Goal: Information Seeking & Learning: Find contact information

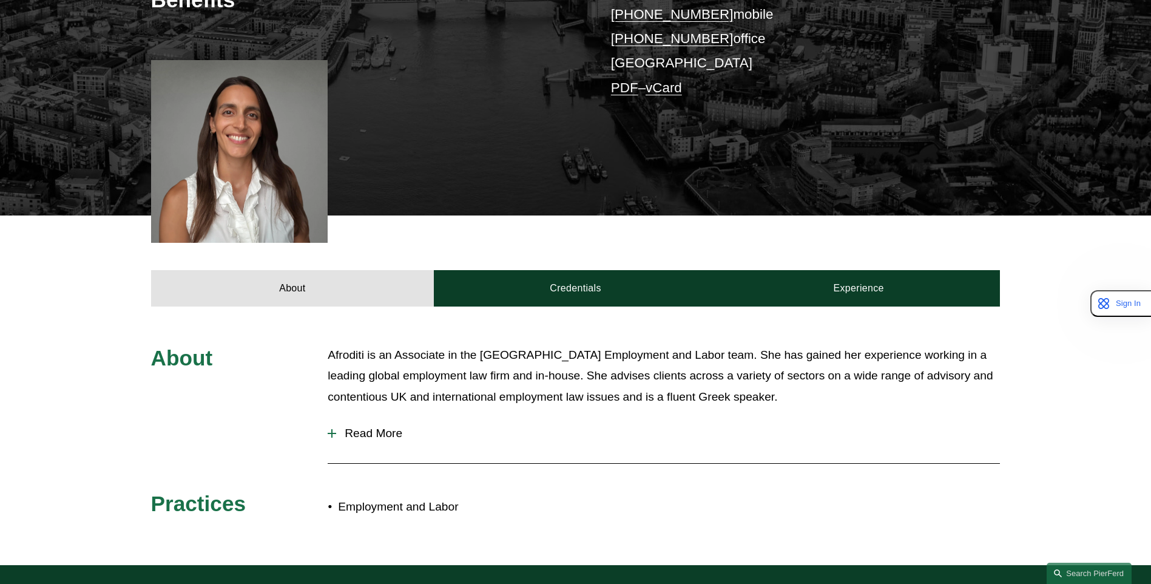
scroll to position [364, 0]
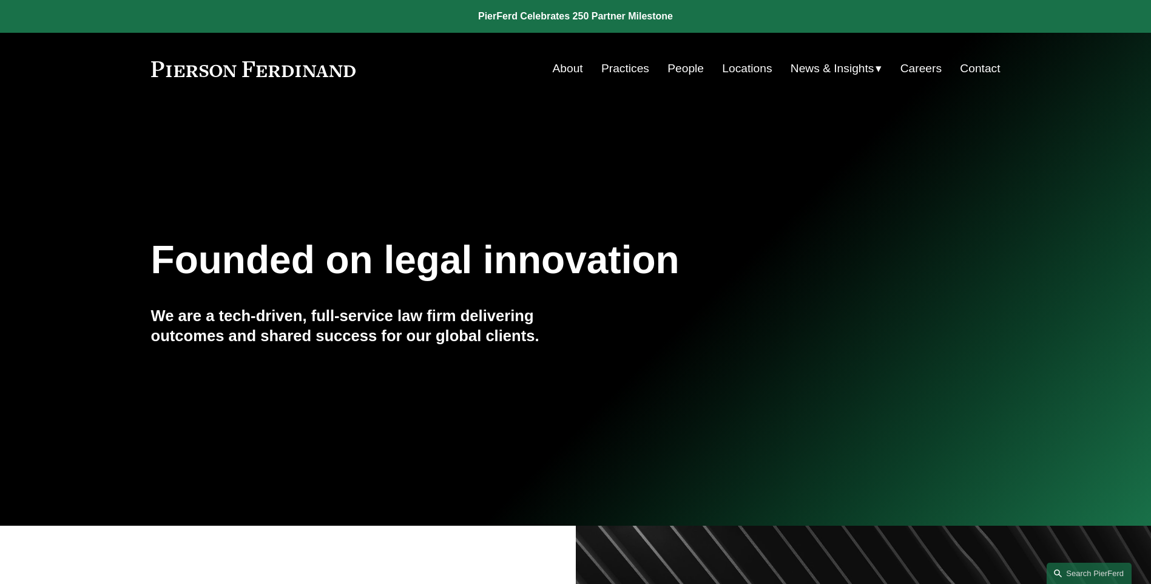
click at [627, 74] on link "Practices" at bounding box center [625, 68] width 48 height 23
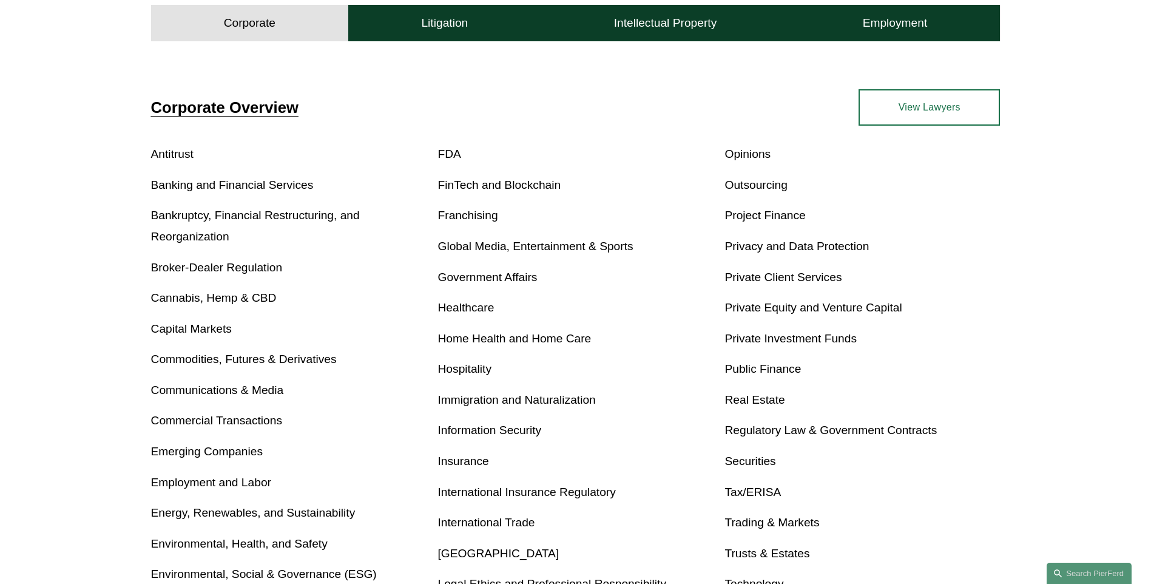
scroll to position [425, 0]
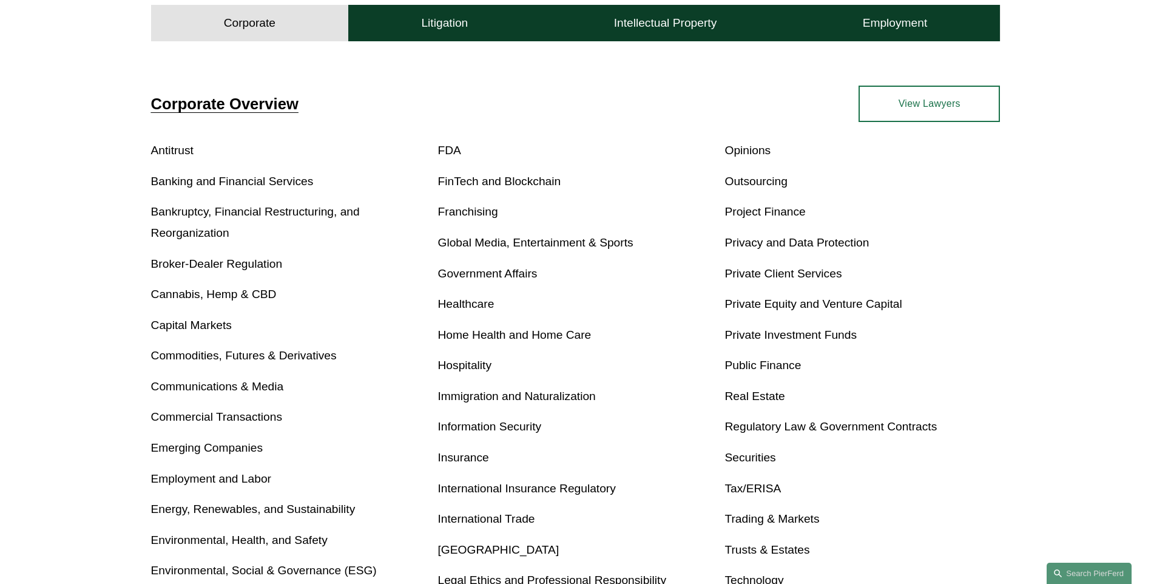
click at [173, 480] on link "Employment and Labor" at bounding box center [211, 478] width 120 height 13
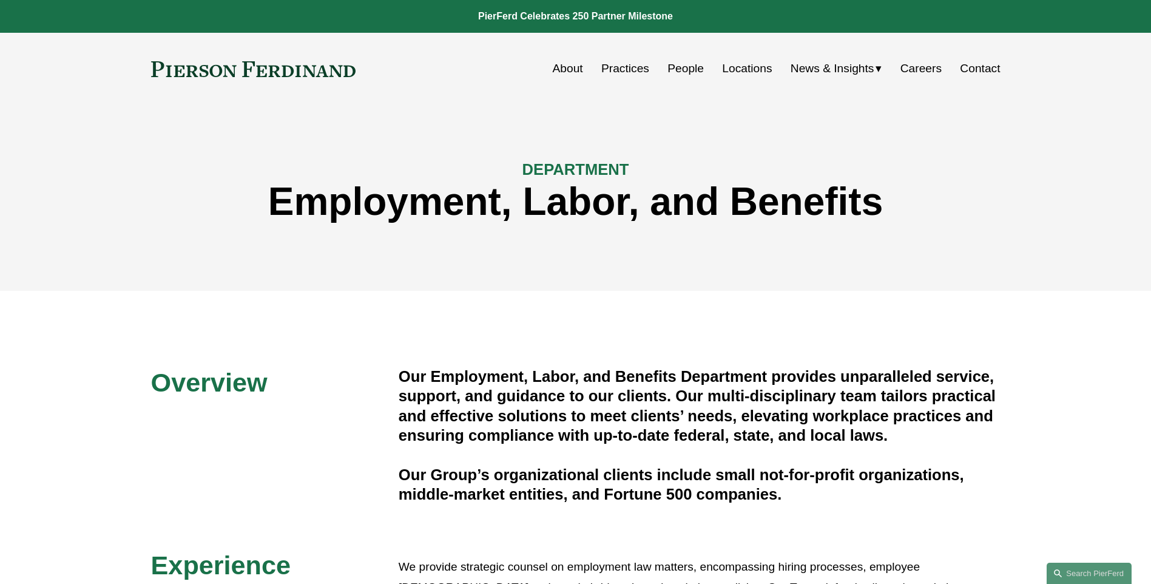
click at [693, 70] on link "People" at bounding box center [685, 68] width 36 height 23
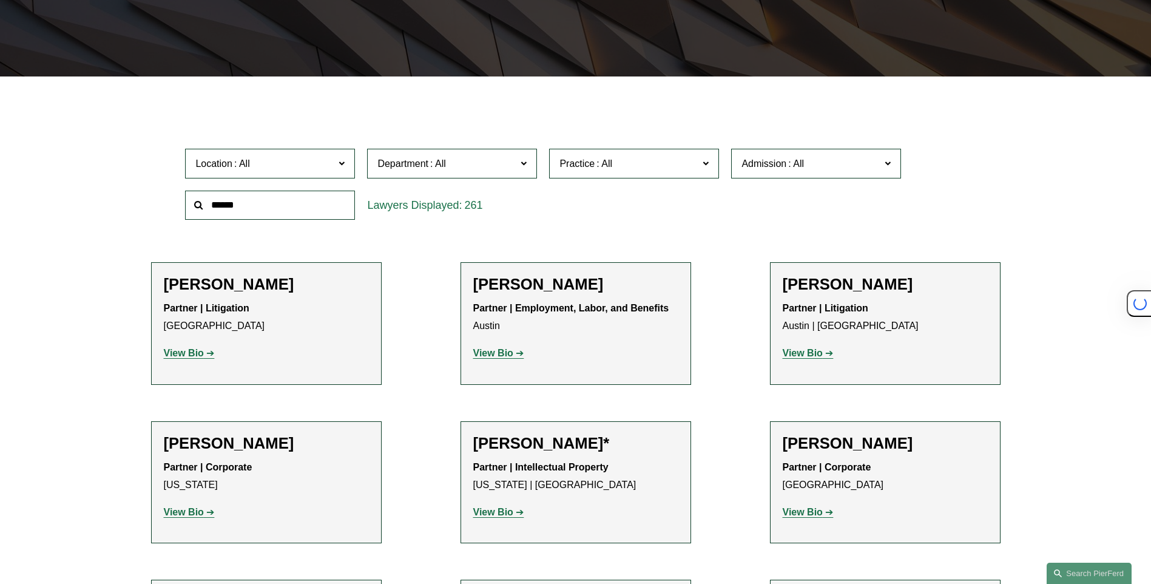
scroll to position [303, 0]
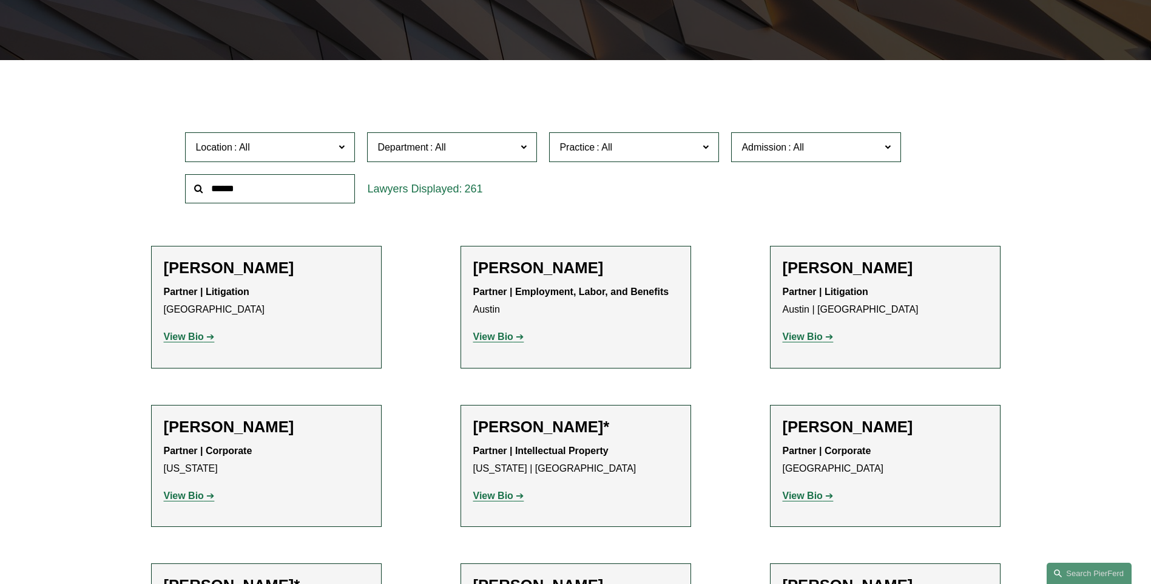
click at [306, 153] on span "Location" at bounding box center [264, 147] width 139 height 16
click at [0, 0] on link "[GEOGRAPHIC_DATA]" at bounding box center [0, 0] width 0 height 0
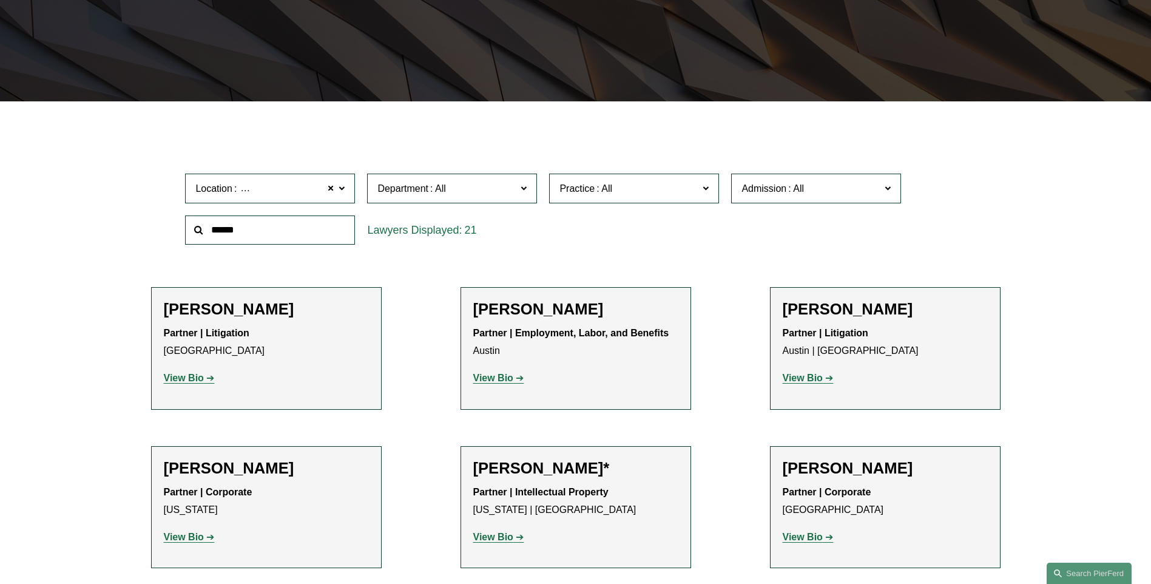
scroll to position [242, 0]
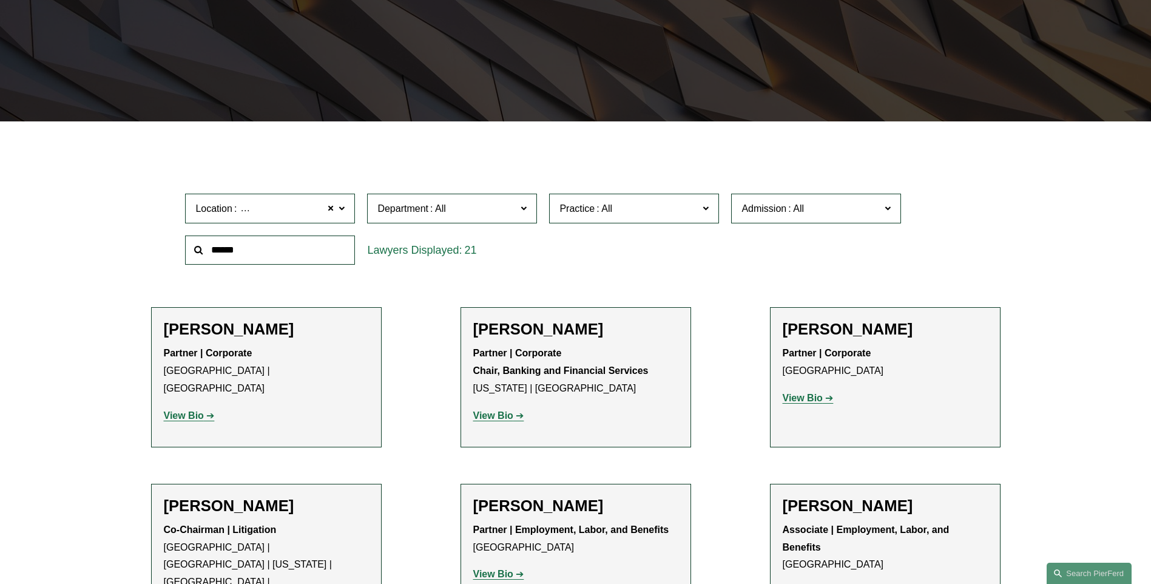
click at [596, 212] on span at bounding box center [603, 208] width 19 height 10
click at [0, 0] on link "Employment and Labor" at bounding box center [0, 0] width 0 height 0
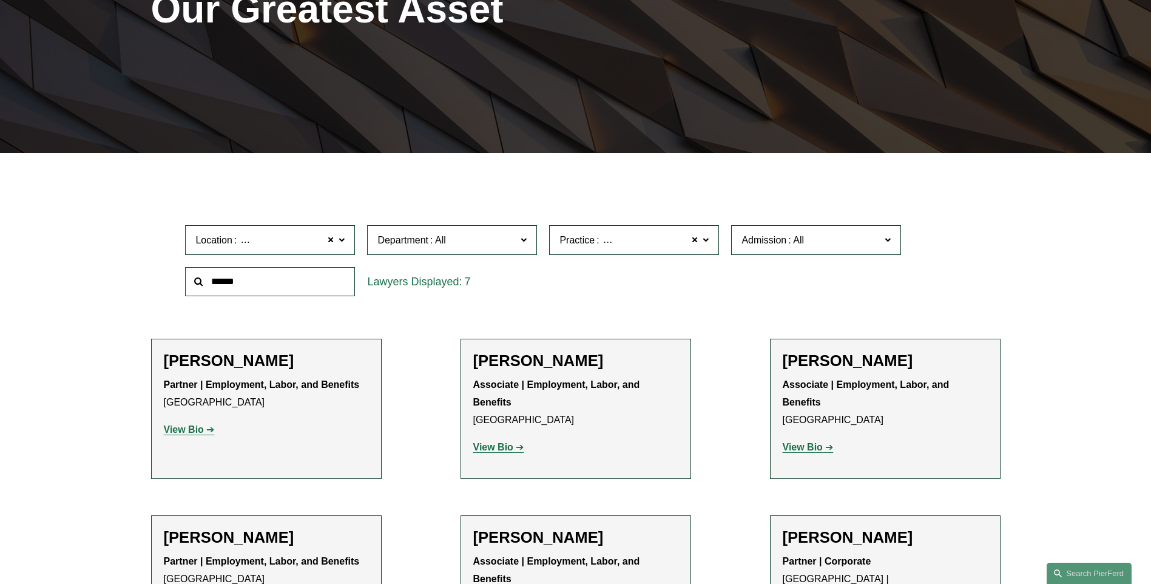
scroll to position [303, 0]
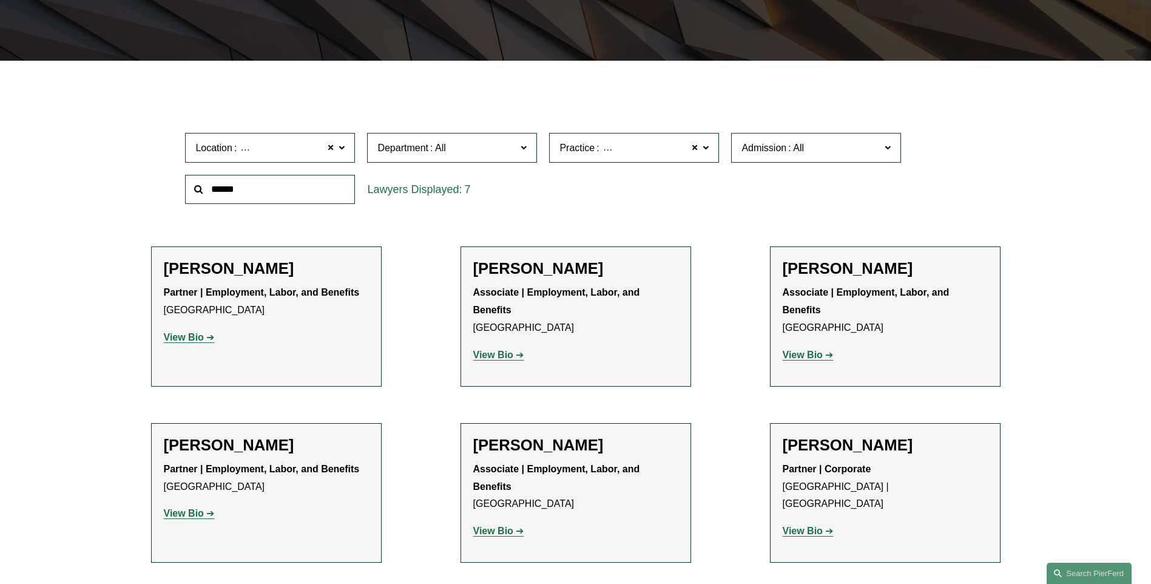
click at [489, 352] on strong "View Bio" at bounding box center [493, 354] width 40 height 10
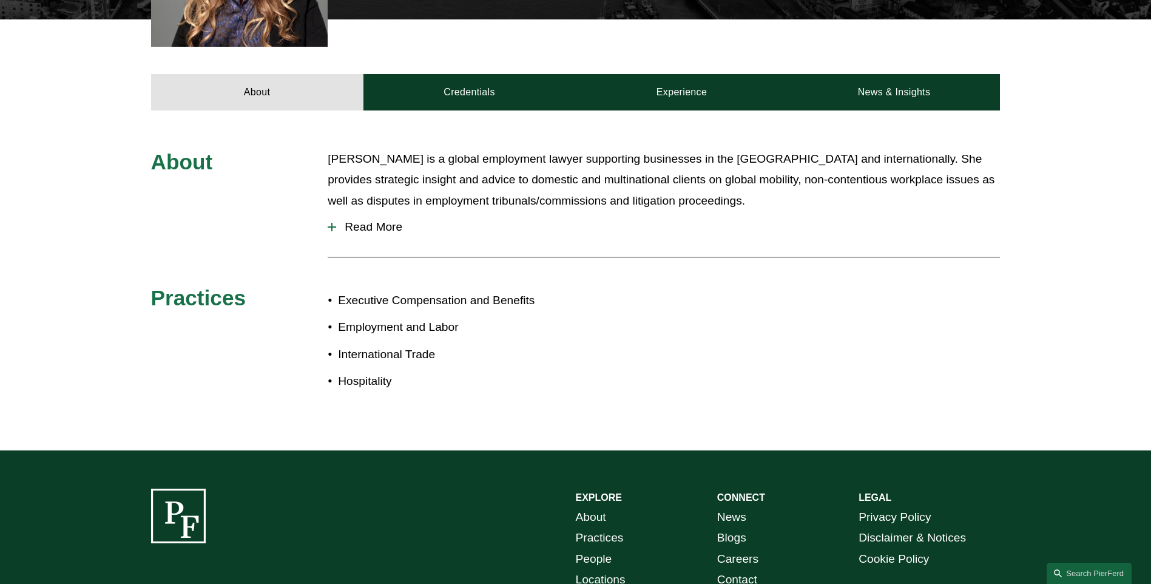
scroll to position [182, 0]
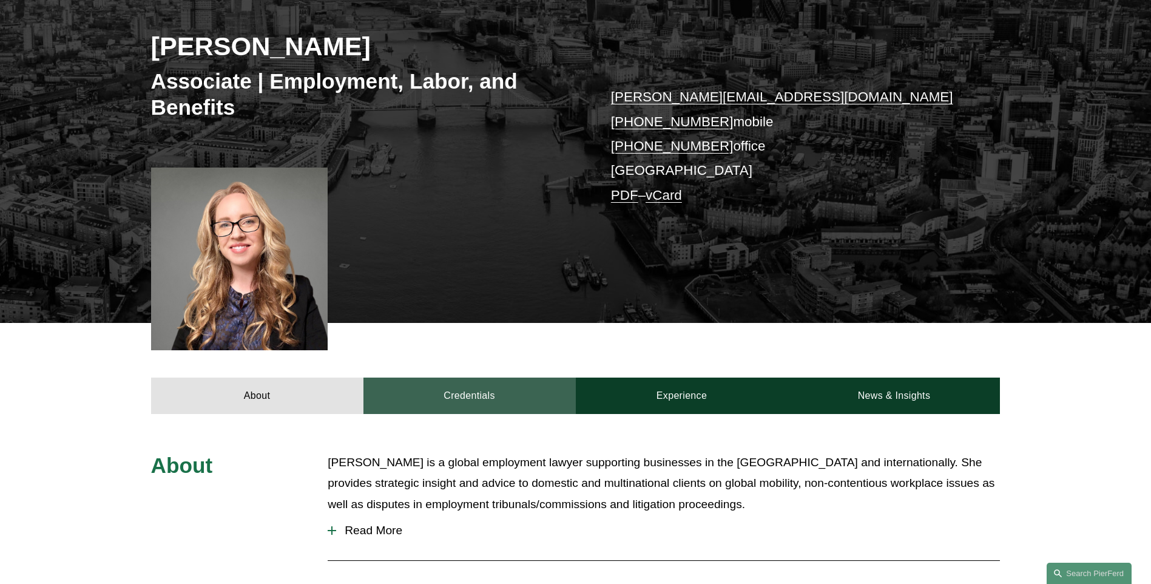
click at [474, 399] on link "Credentials" at bounding box center [469, 395] width 212 height 36
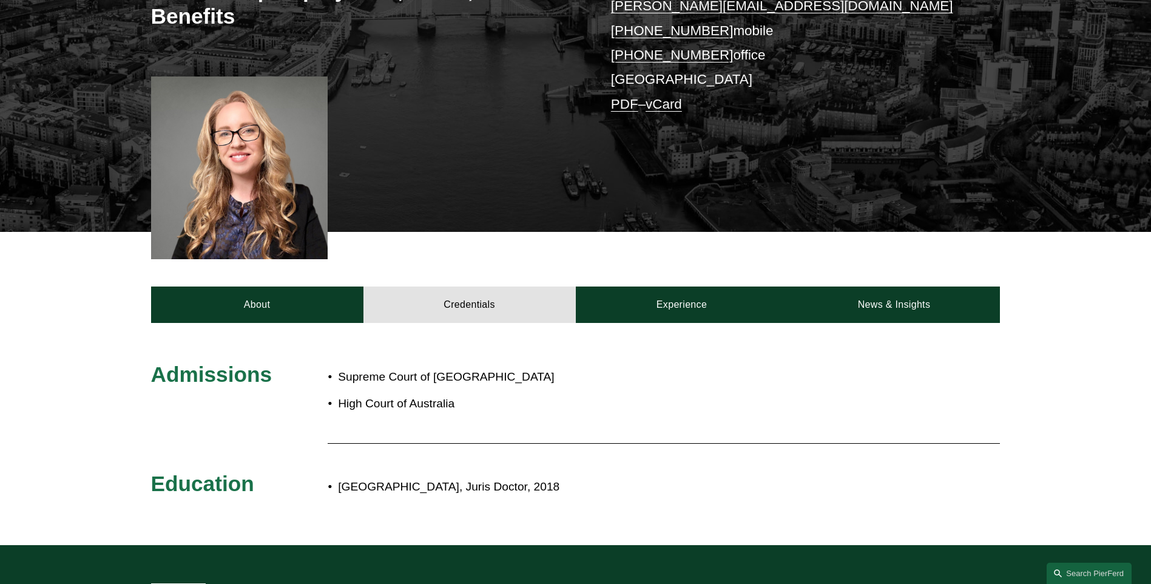
scroll to position [425, 0]
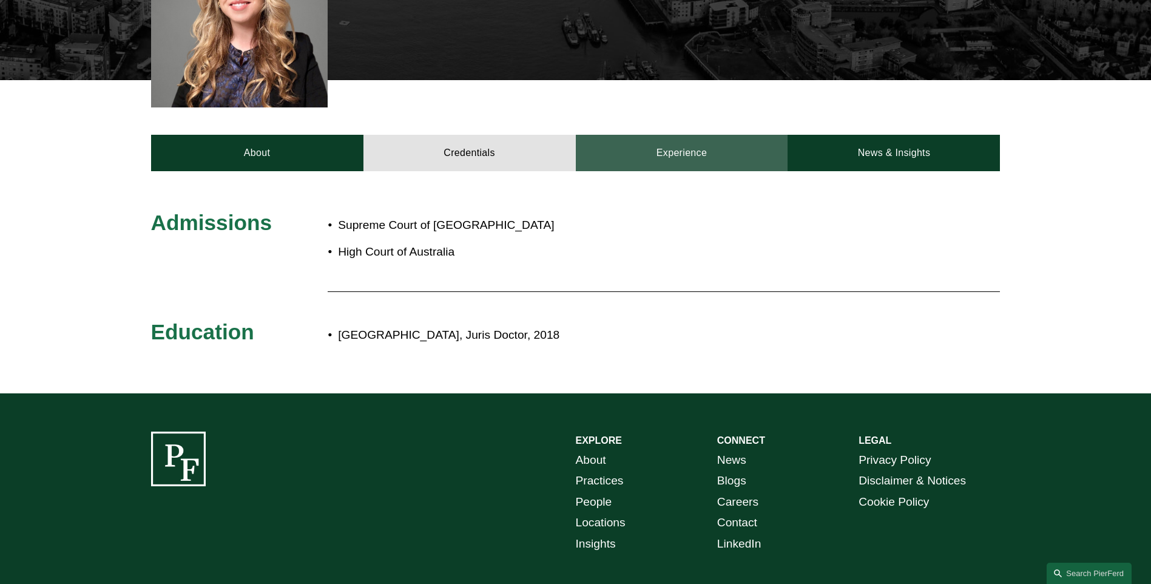
click at [688, 153] on link "Experience" at bounding box center [682, 153] width 212 height 36
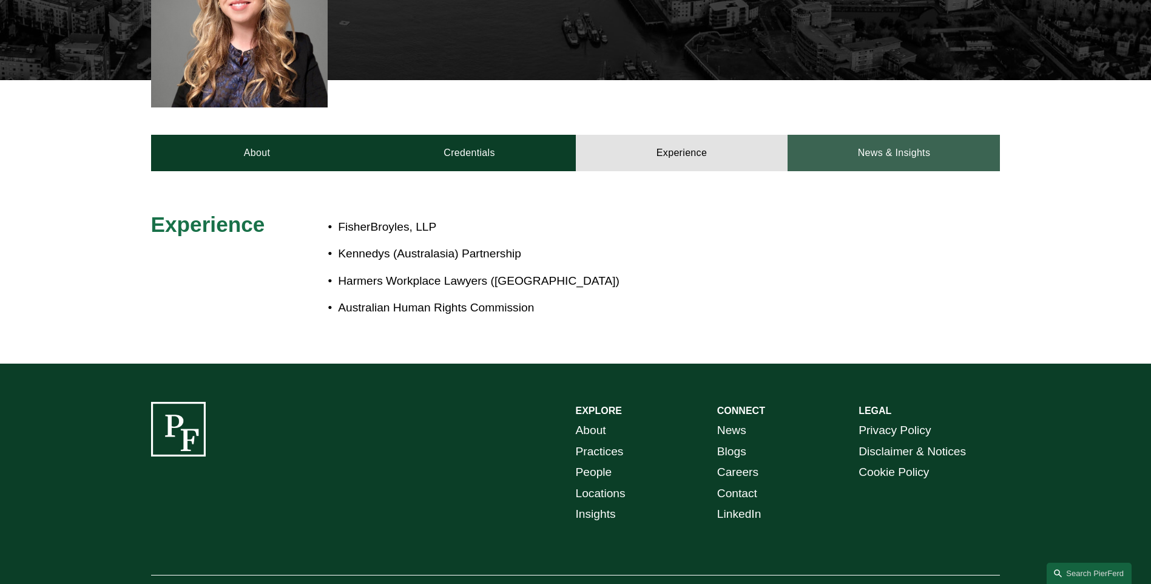
click at [898, 149] on link "News & Insights" at bounding box center [893, 153] width 212 height 36
